Goal: Find specific page/section: Find specific page/section

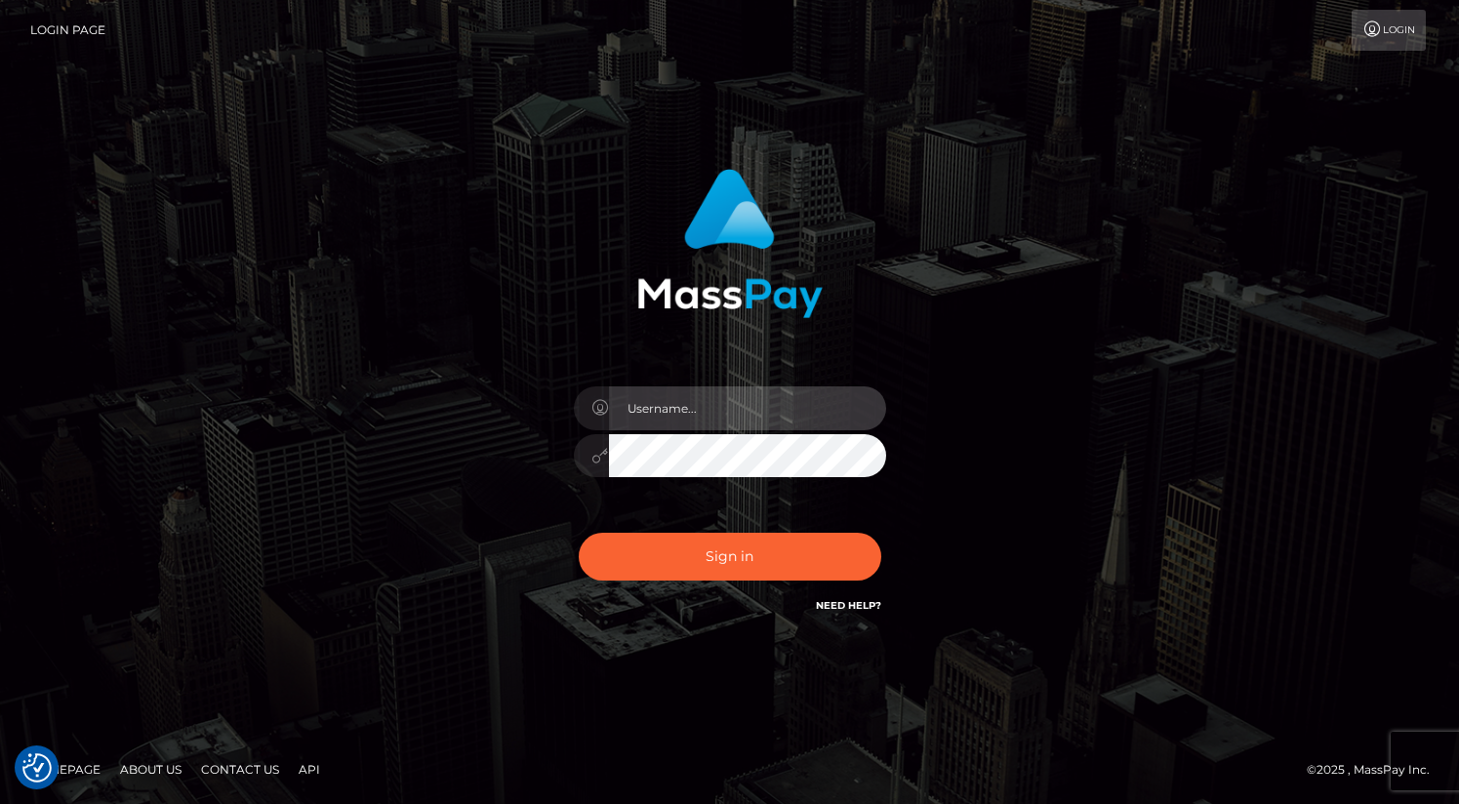
click at [702, 417] on input "text" at bounding box center [747, 409] width 277 height 44
type input "oli.fanvue"
click at [716, 412] on input "text" at bounding box center [747, 409] width 277 height 44
type input "oli.fanvue"
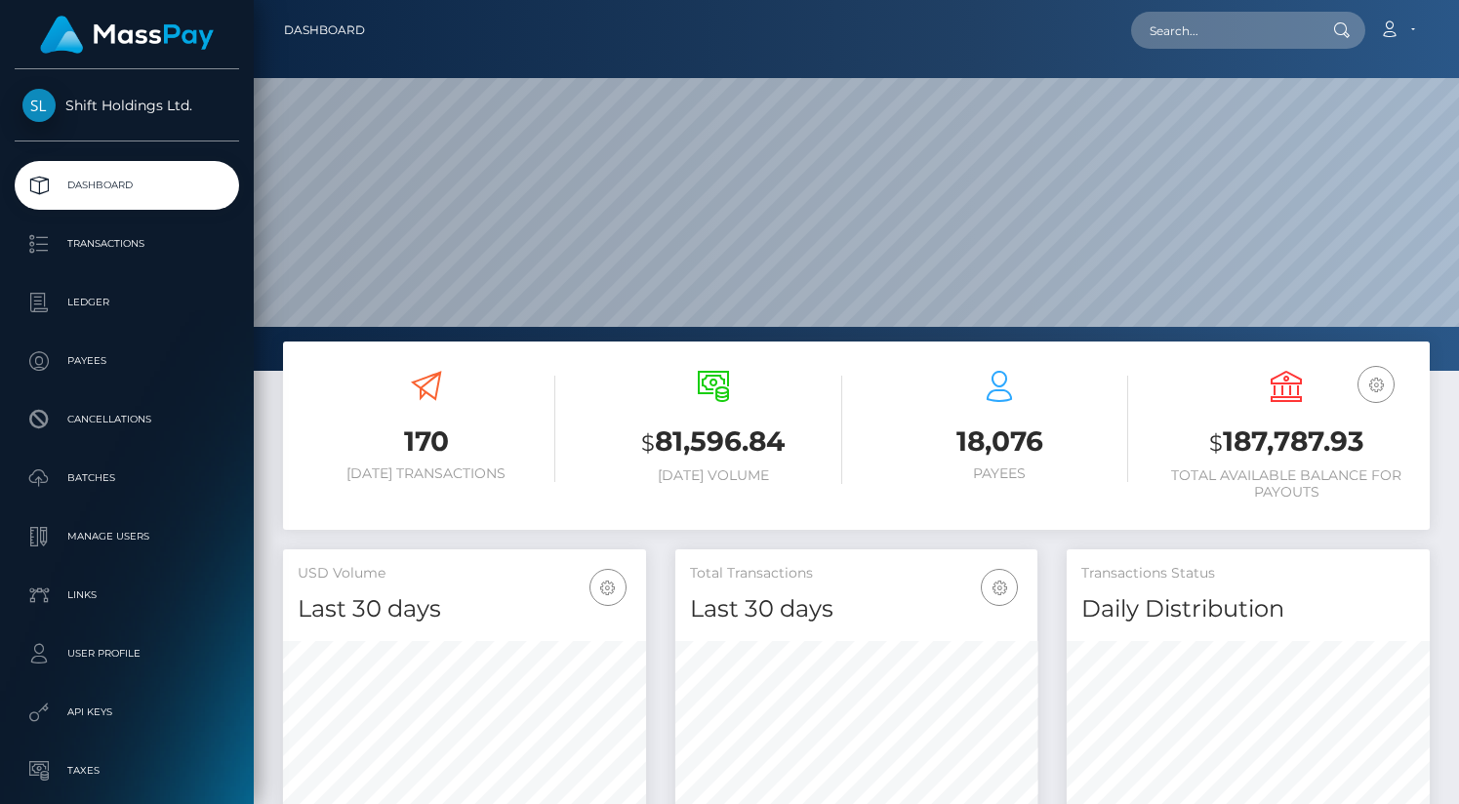
scroll to position [346, 363]
click at [1272, 20] on input "text" at bounding box center [1223, 30] width 184 height 37
paste input "[EMAIL_ADDRESS][DOMAIN_NAME]"
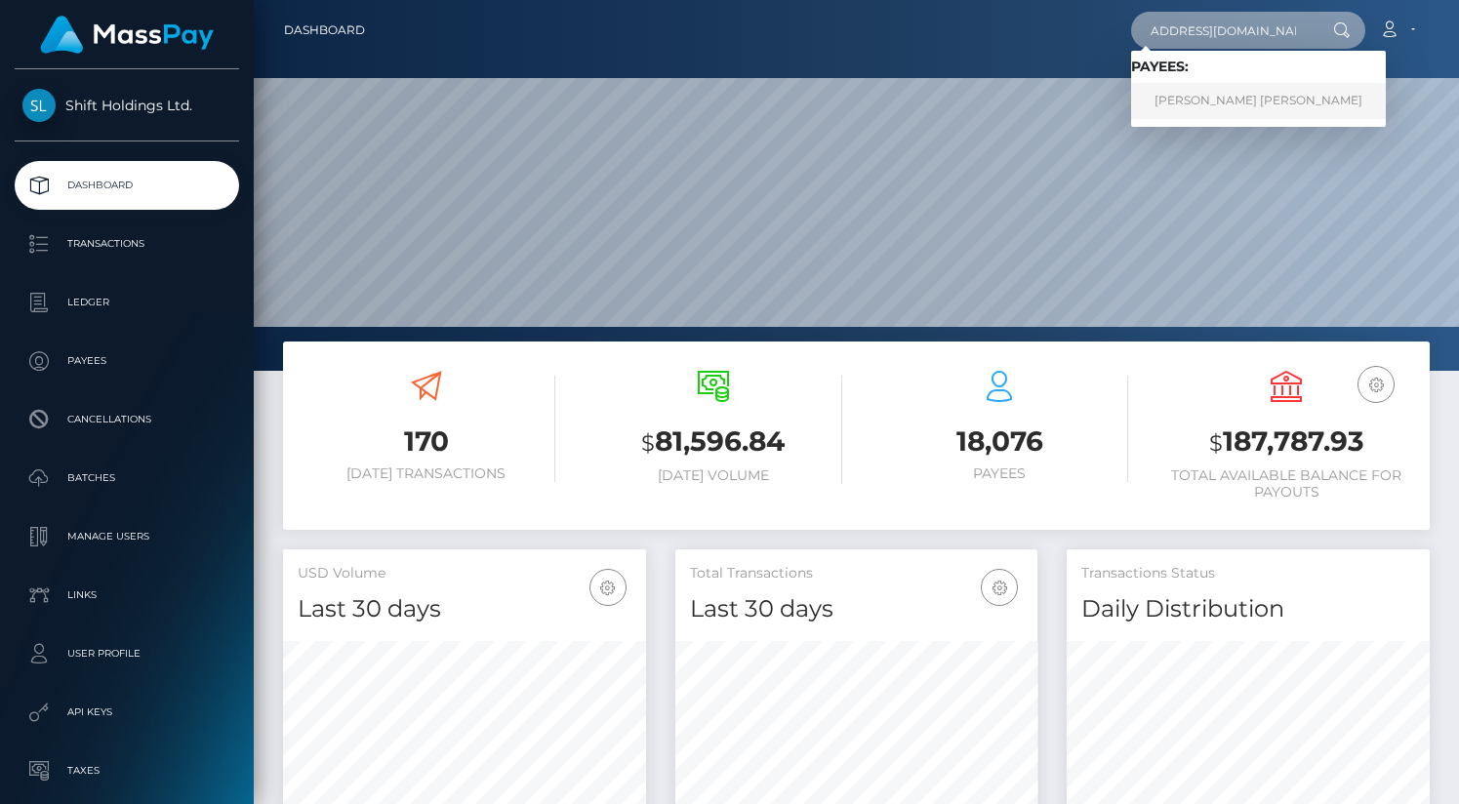
type input "[EMAIL_ADDRESS][DOMAIN_NAME]"
click at [1222, 99] on link "PEDRO LUIZ VIEIRA DE MELO" at bounding box center [1258, 101] width 255 height 36
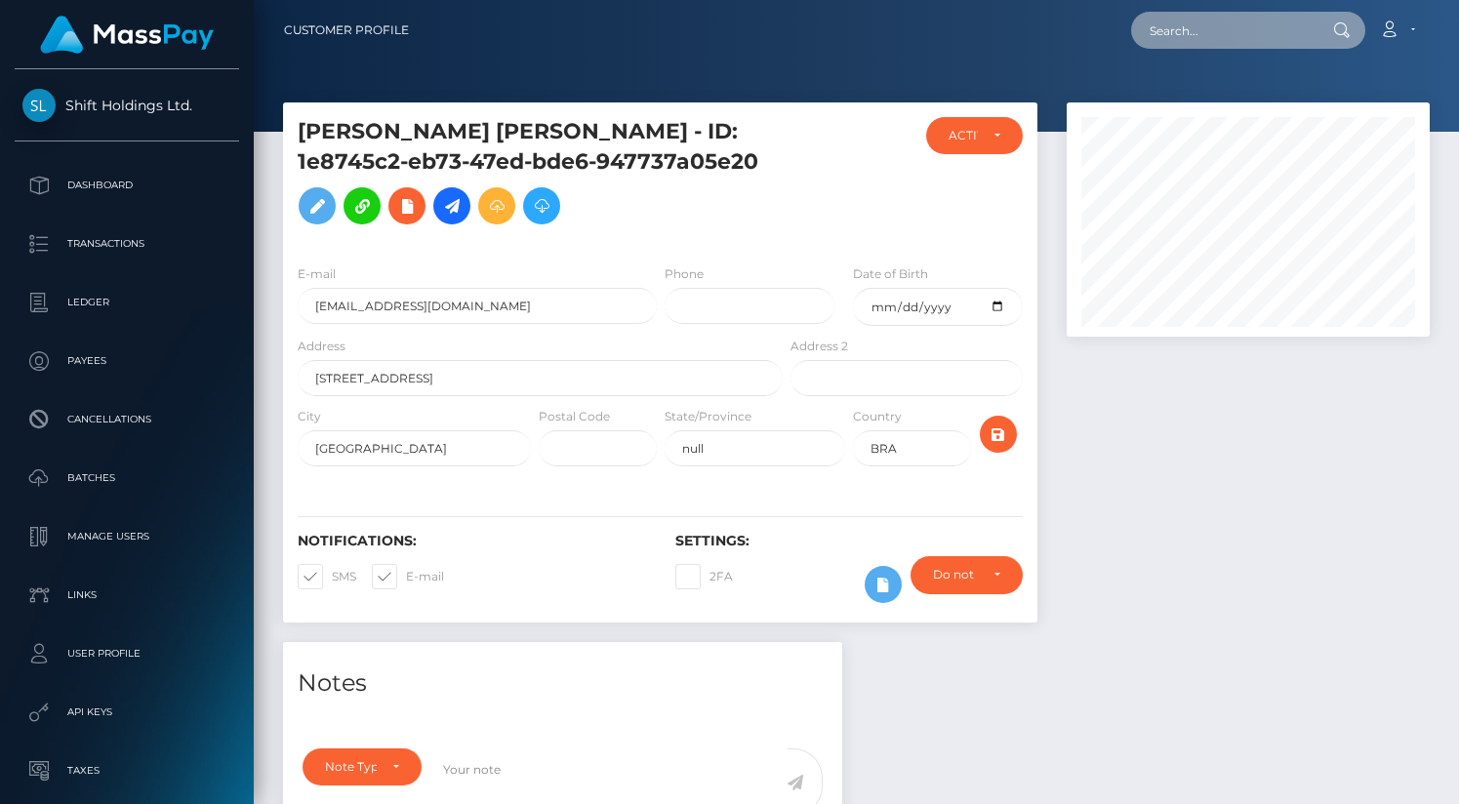
click at [1214, 41] on input "text" at bounding box center [1223, 30] width 184 height 37
paste input "[EMAIL_ADDRESS][DOMAIN_NAME]"
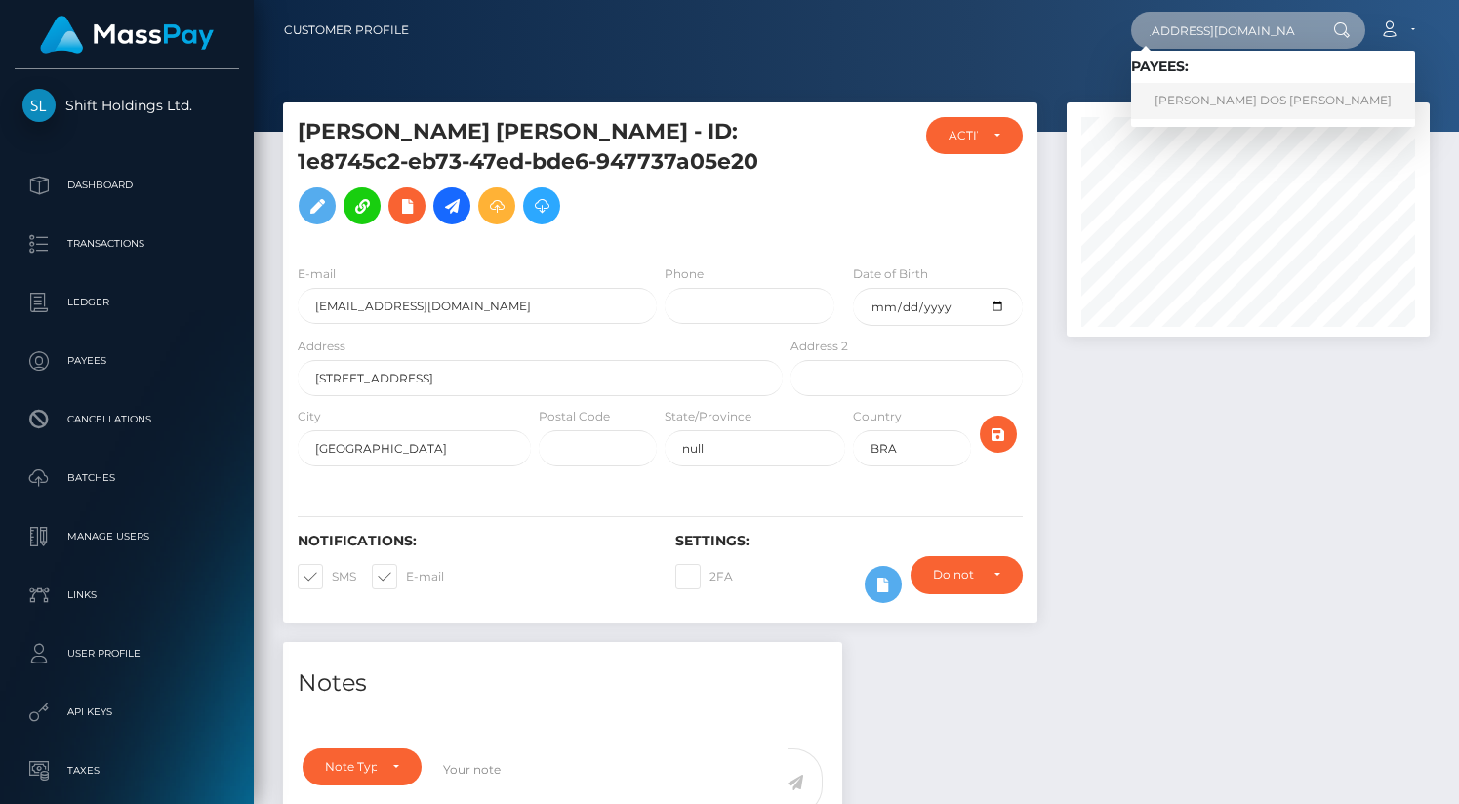
type input "[EMAIL_ADDRESS][DOMAIN_NAME]"
click at [1211, 94] on link "[PERSON_NAME] DOS [PERSON_NAME]" at bounding box center [1273, 101] width 284 height 36
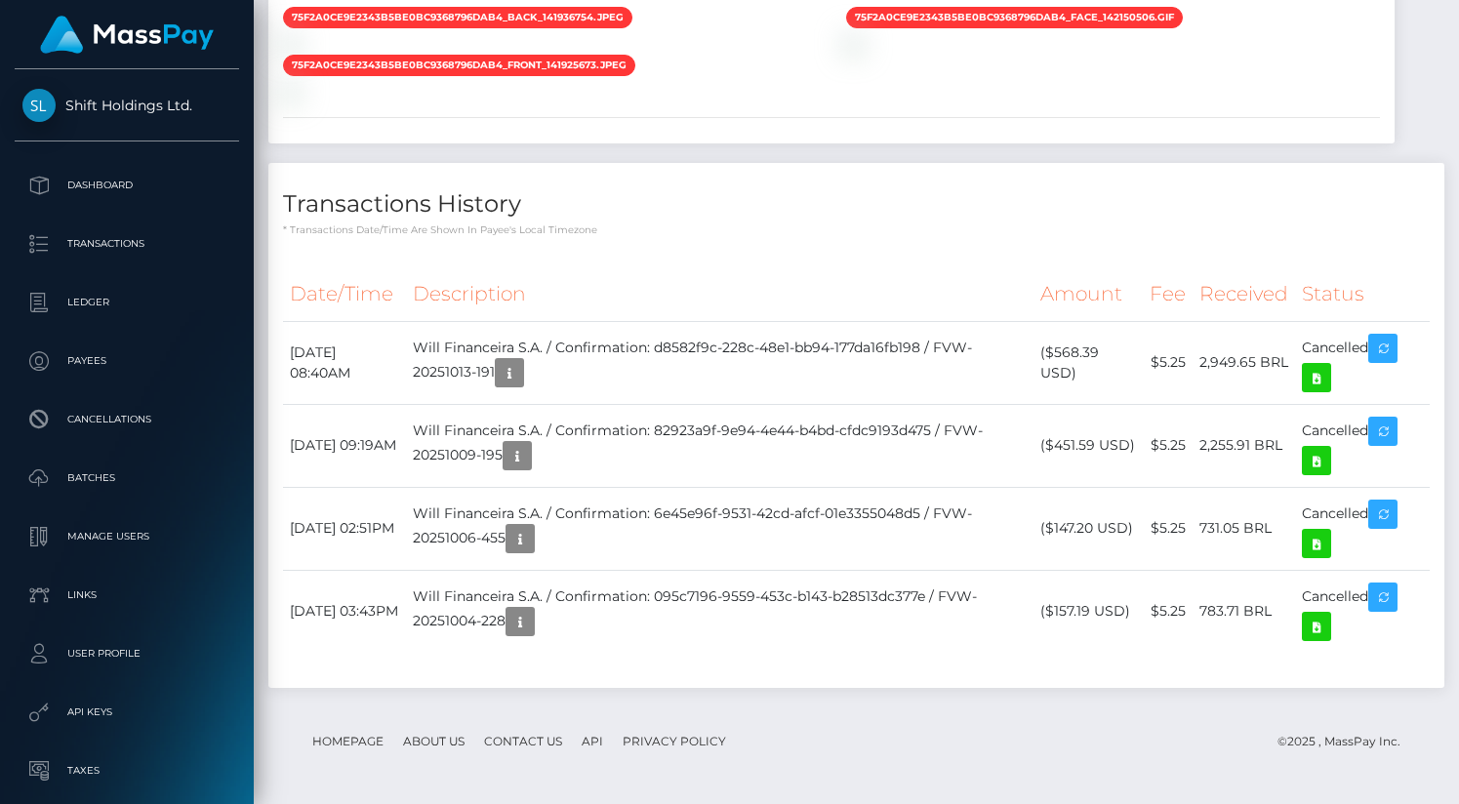
scroll to position [1669, 0]
